Goal: Information Seeking & Learning: Learn about a topic

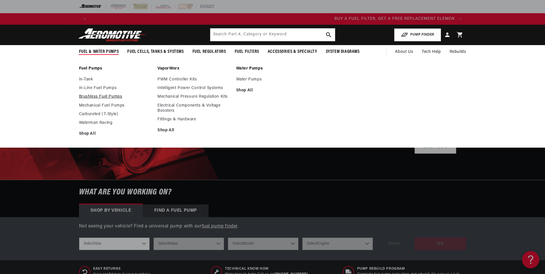
click at [104, 97] on link "Brushless Fuel Pumps" at bounding box center [115, 96] width 73 height 5
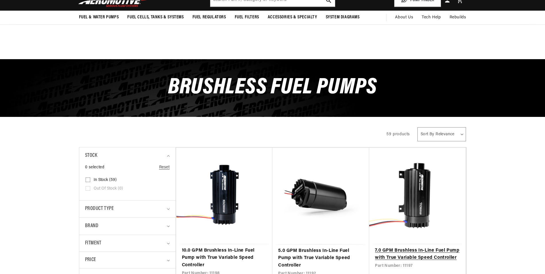
scroll to position [115, 0]
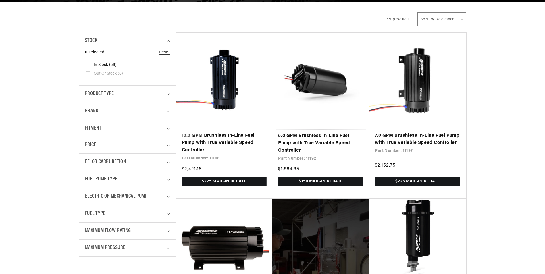
click at [403, 139] on link "7.0 GPM Brushless In-Line Fuel Pump with True Variable Speed Controller" at bounding box center [417, 139] width 85 height 15
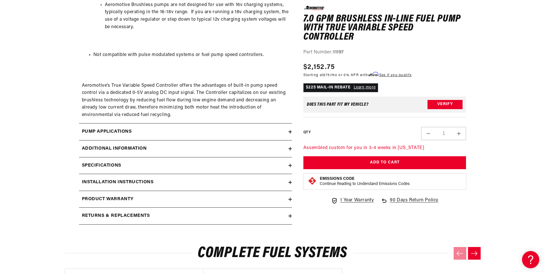
scroll to position [804, 0]
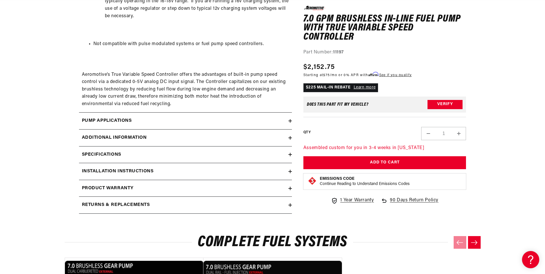
click at [199, 154] on div "Specifications" at bounding box center [183, 154] width 209 height 7
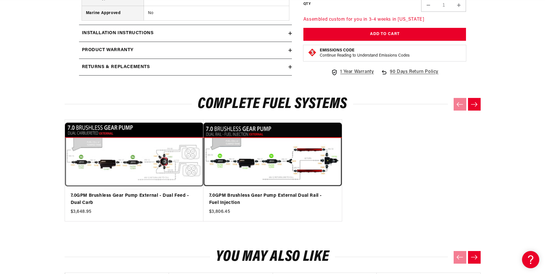
scroll to position [0, 364]
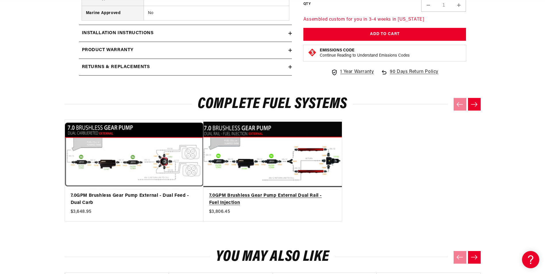
click at [235, 196] on link "7.0GPM Brushless Gear Pump External Dual Rail - Fuel Injection" at bounding box center [269, 199] width 121 height 15
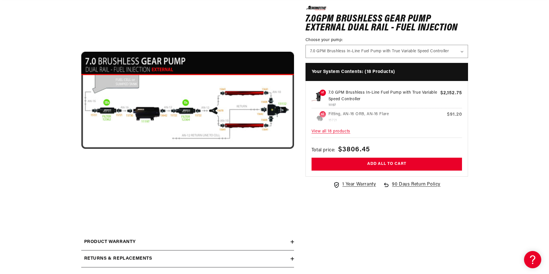
scroll to position [0, 728]
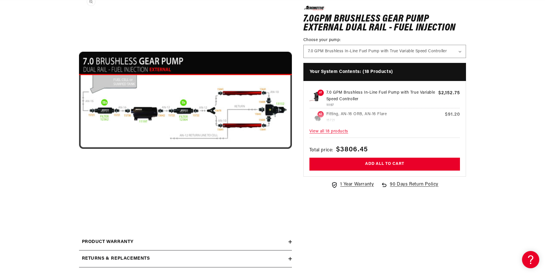
click at [79, 207] on button "Open media 1 in modal" at bounding box center [79, 207] width 0 height 0
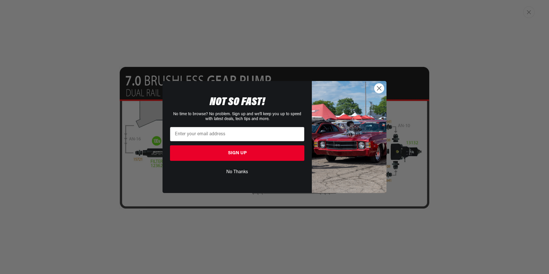
scroll to position [0, 364]
